Goal: Transaction & Acquisition: Purchase product/service

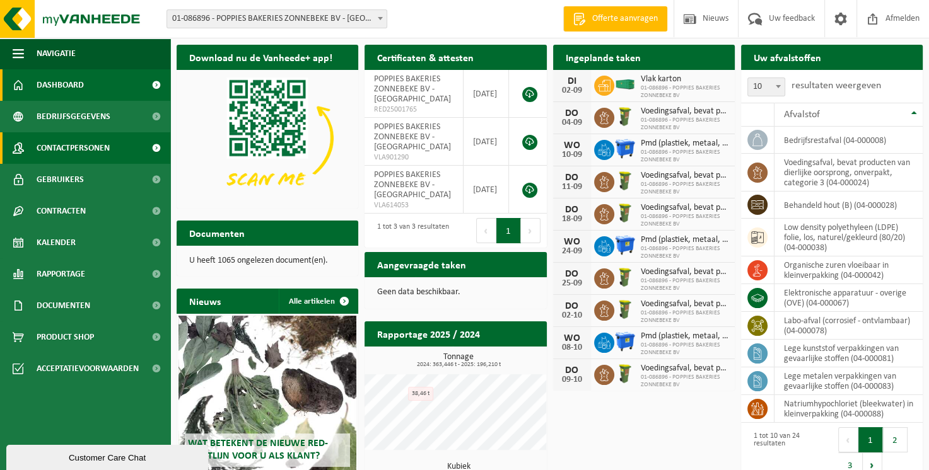
click at [108, 151] on span "Contactpersonen" at bounding box center [73, 148] width 73 height 32
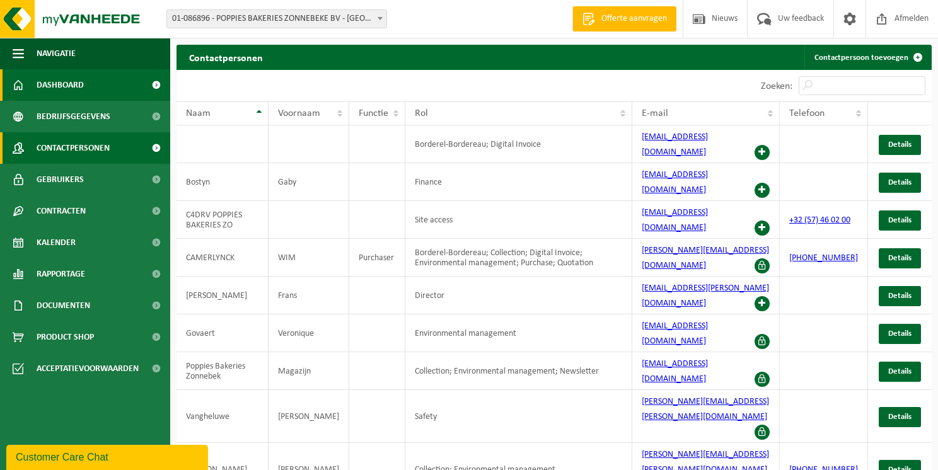
click at [65, 90] on span "Dashboard" at bounding box center [60, 85] width 47 height 32
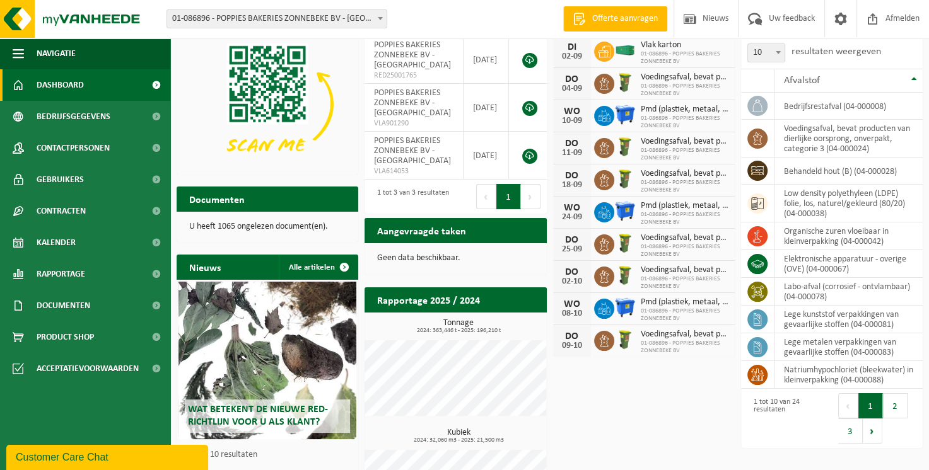
scroll to position [102, 0]
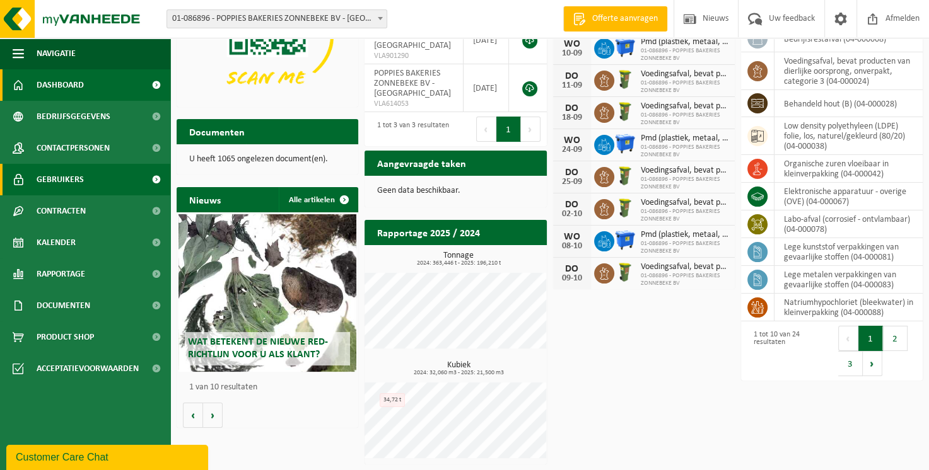
click at [71, 173] on span "Gebruikers" at bounding box center [60, 180] width 47 height 32
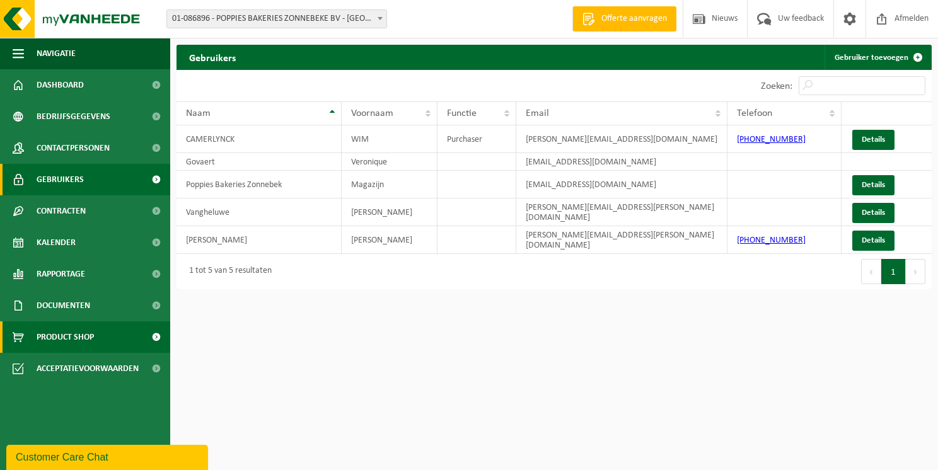
click at [42, 332] on span "Product Shop" at bounding box center [65, 338] width 57 height 32
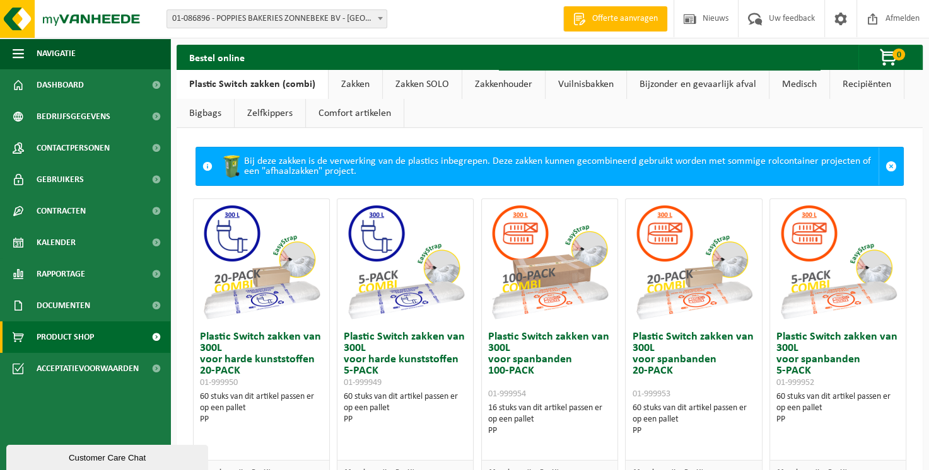
click at [701, 90] on link "Bijzonder en gevaarlijk afval" at bounding box center [698, 84] width 142 height 29
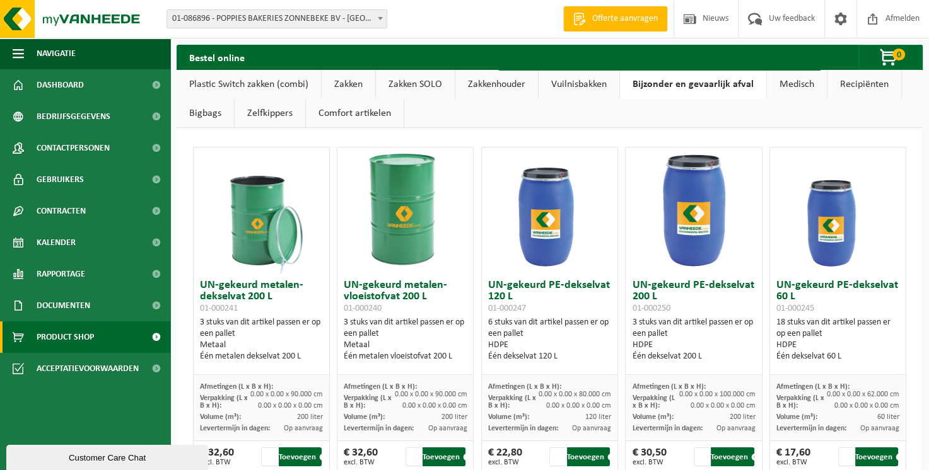
scroll to position [63, 0]
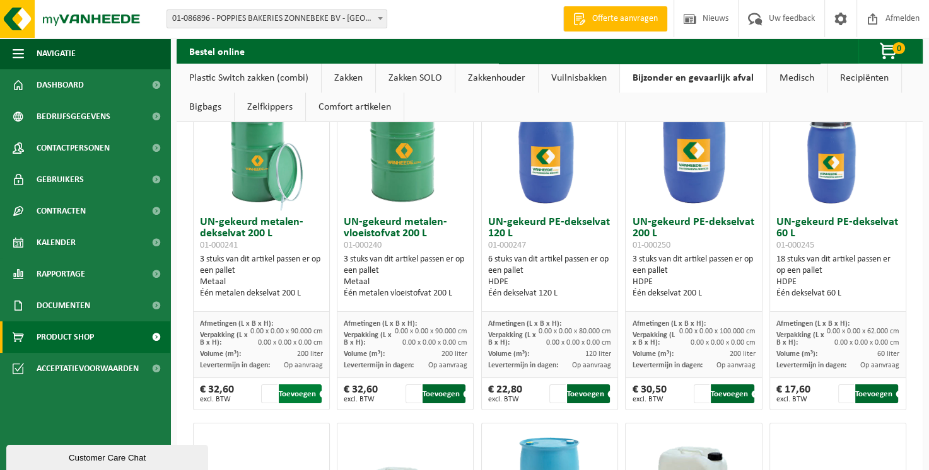
click at [297, 395] on button "Toevoegen" at bounding box center [300, 394] width 43 height 19
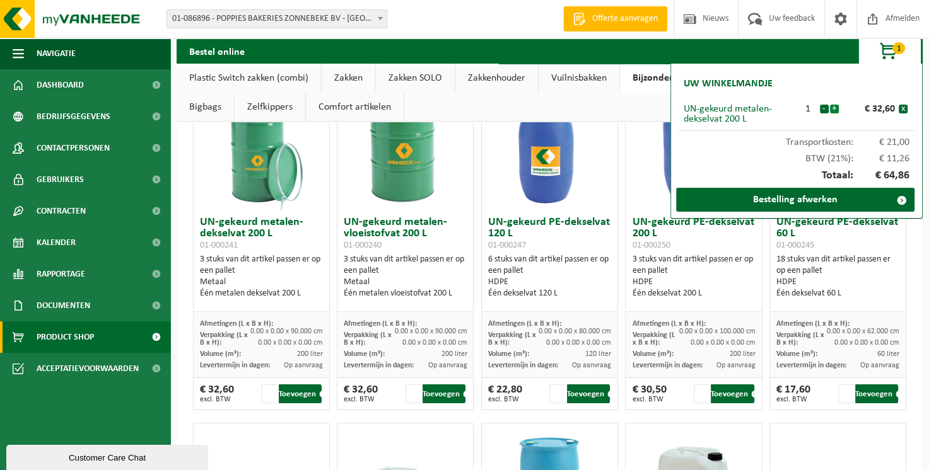
click at [837, 110] on button "+" at bounding box center [834, 109] width 9 height 9
click at [820, 108] on button "-" at bounding box center [824, 109] width 9 height 9
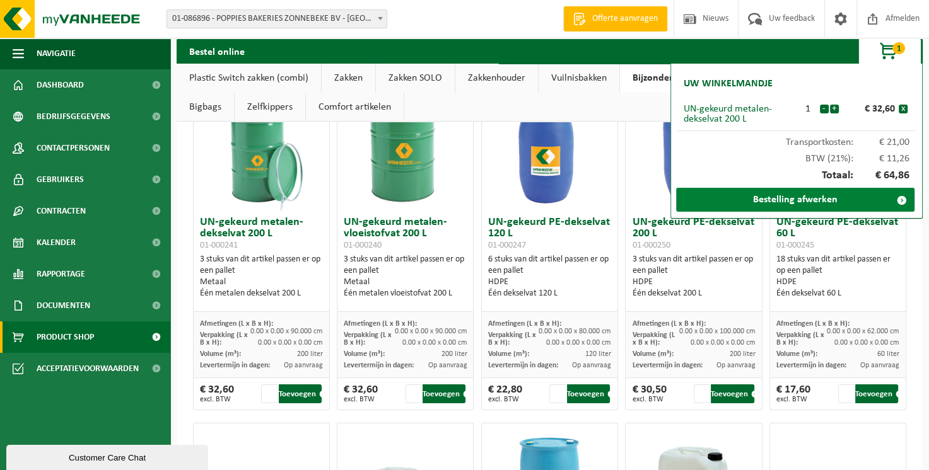
click at [809, 198] on link "Bestelling afwerken" at bounding box center [795, 200] width 238 height 24
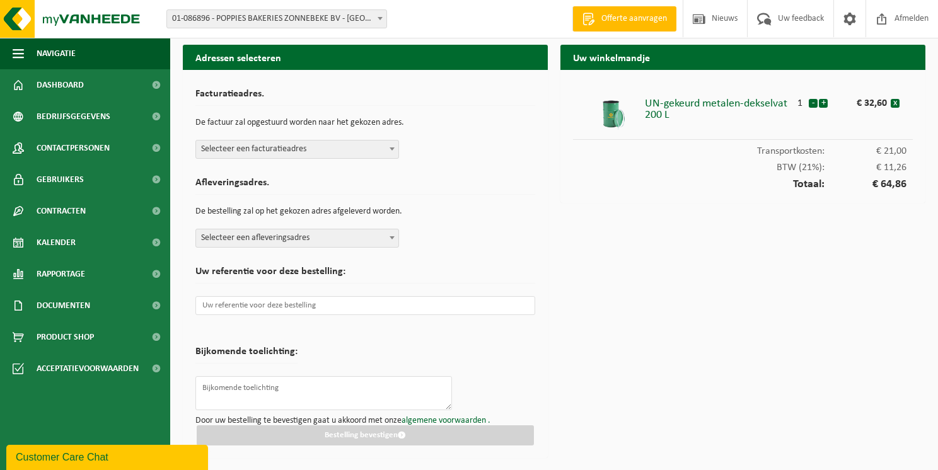
click at [214, 145] on span "Selecteer een facturatieadres" at bounding box center [297, 150] width 202 height 18
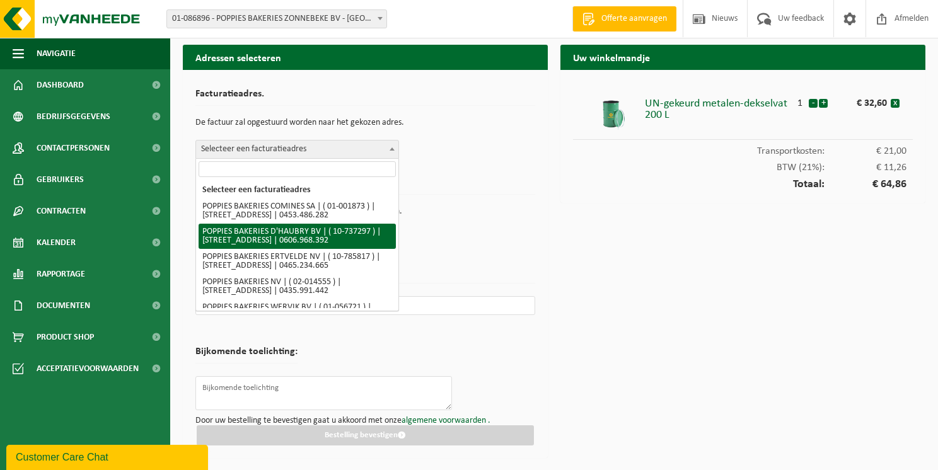
select select "7976"
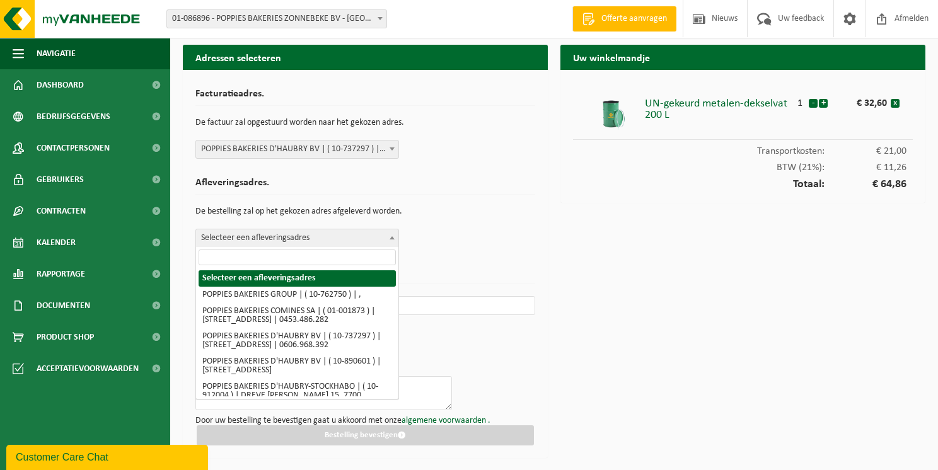
click at [390, 236] on b at bounding box center [392, 237] width 5 height 3
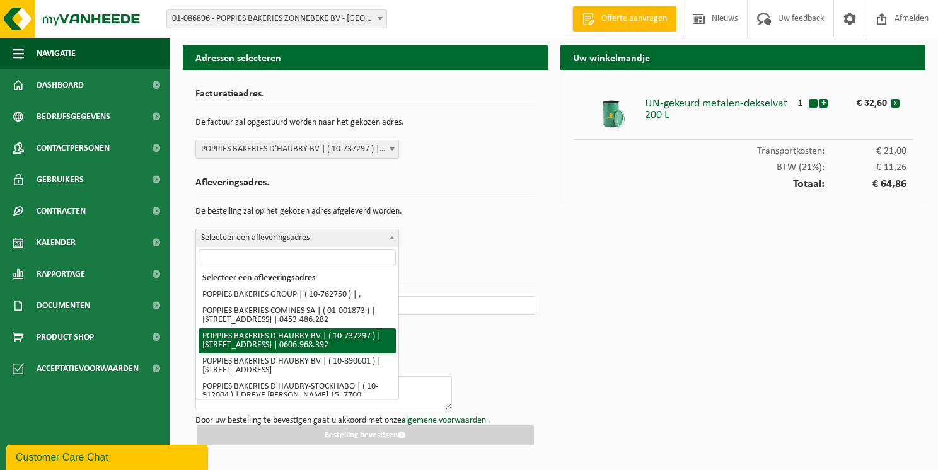
select select "7976"
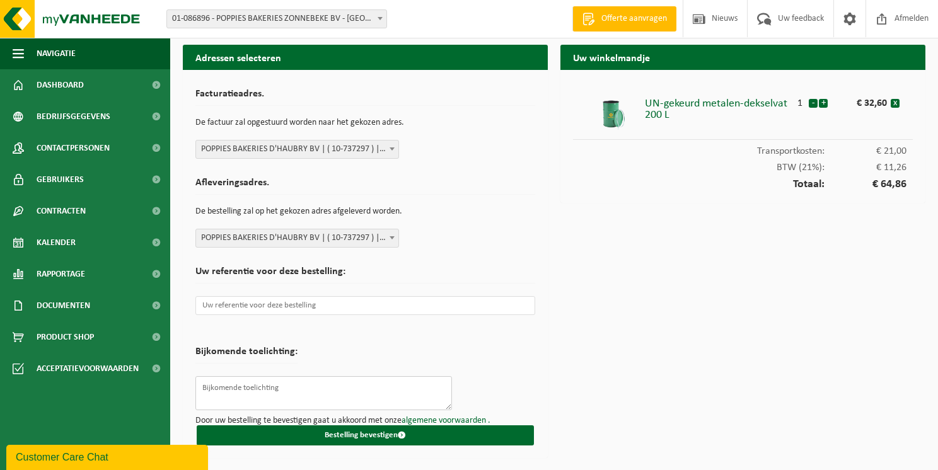
click at [296, 393] on textarea at bounding box center [323, 393] width 257 height 34
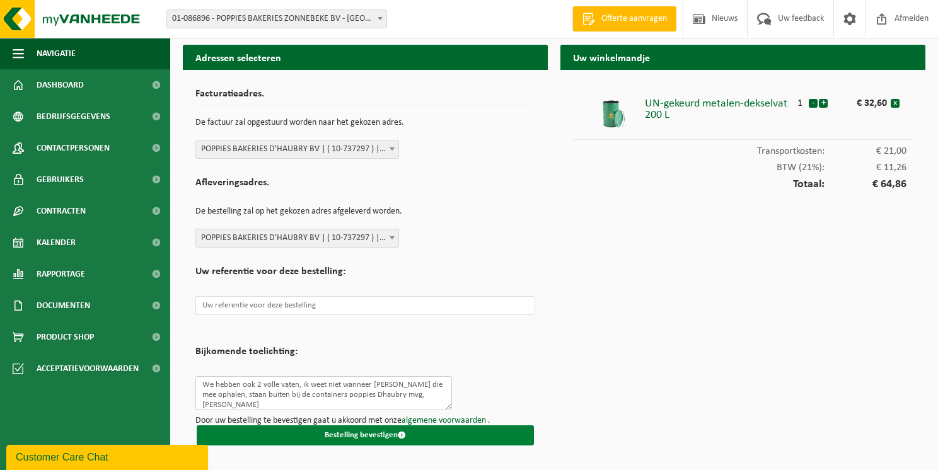
type textarea "We hebben ook 2 volle vaten, ik weet niet wanneer jullie die mee ophalen, staan…"
click at [363, 440] on button "Bestelling bevestigen" at bounding box center [365, 436] width 337 height 20
